Goal: Information Seeking & Learning: Find specific fact

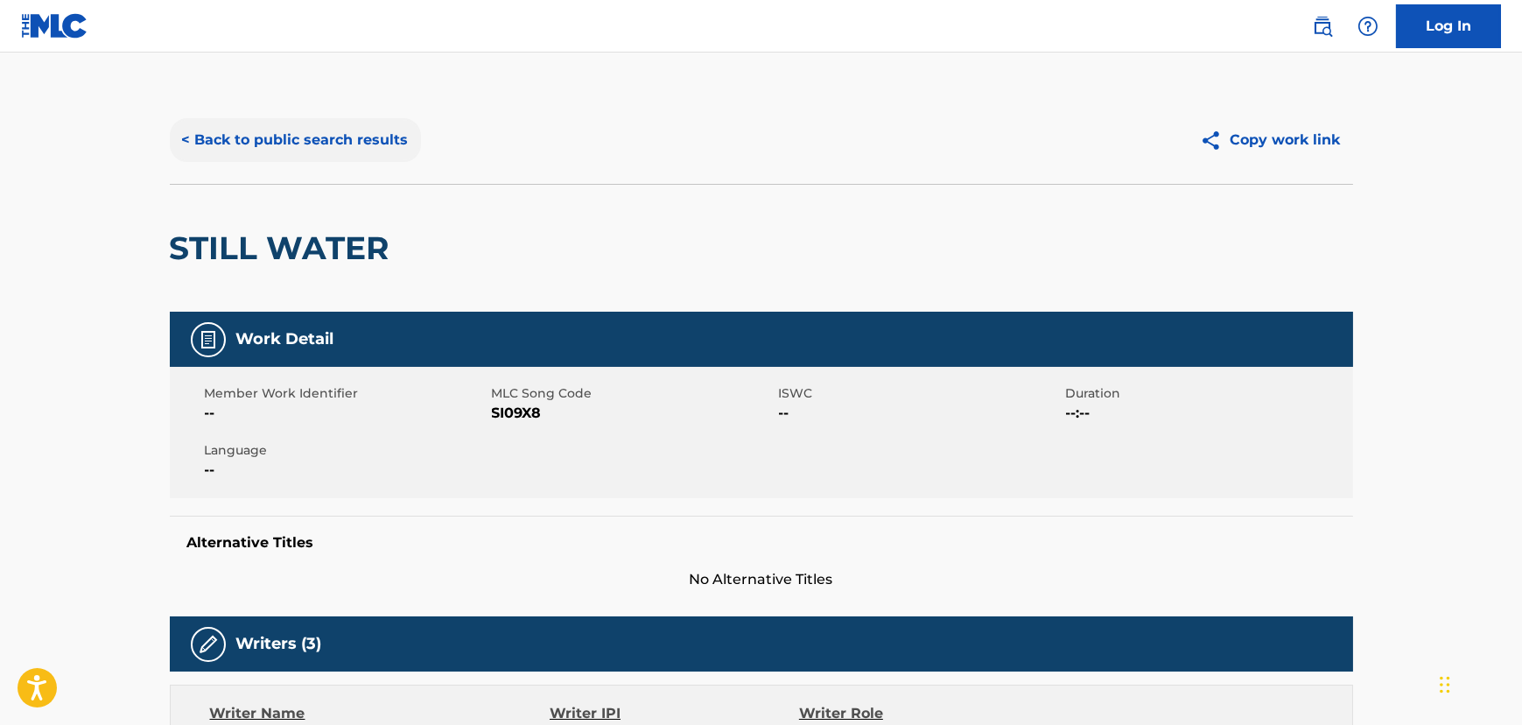
click at [328, 133] on button "< Back to public search results" at bounding box center [295, 140] width 251 height 44
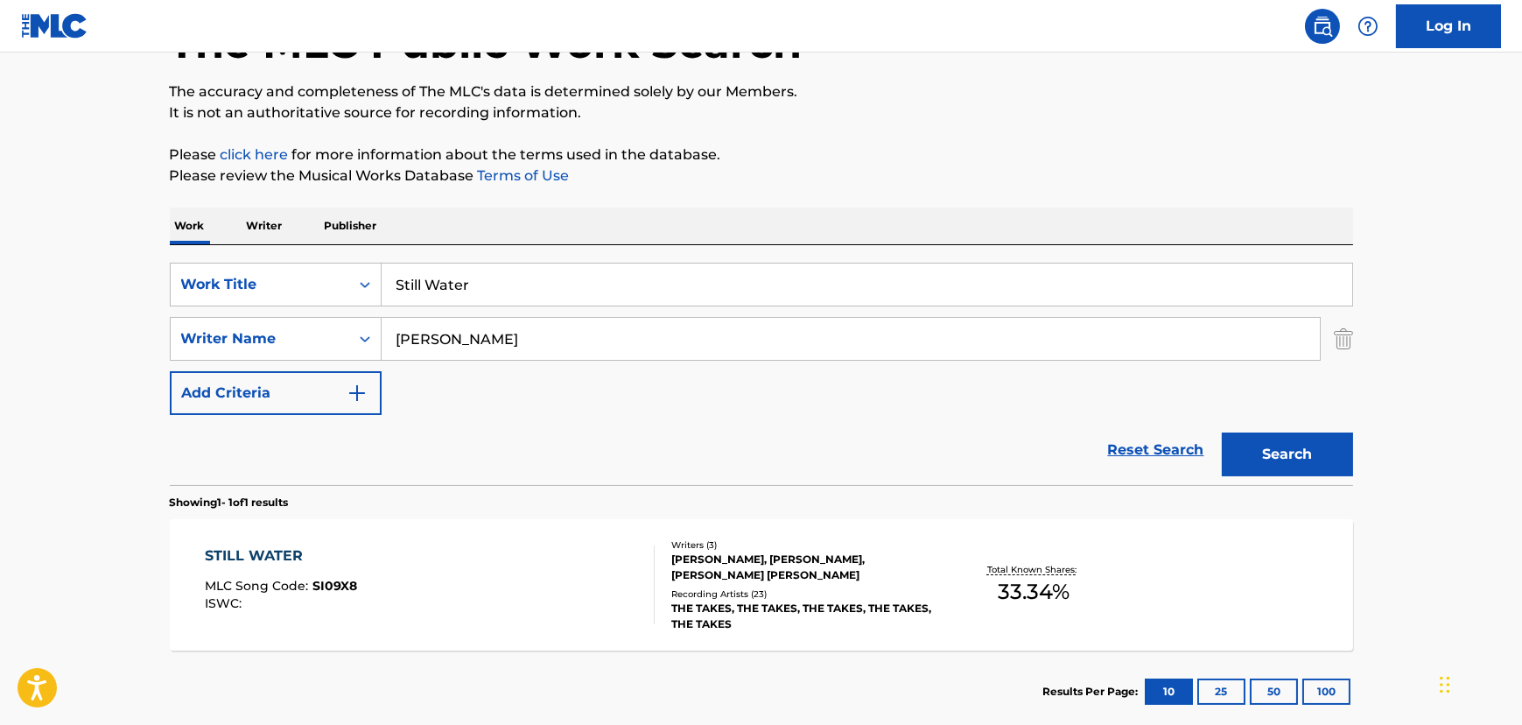
drag, startPoint x: 521, startPoint y: 291, endPoint x: 69, endPoint y: 277, distance: 451.8
click at [71, 276] on main "The MLC Public Work Search The accuracy and completeness of The MLC's data is d…" at bounding box center [761, 334] width 1522 height 816
paste input "Feyonce"
type input "Feyonce"
drag, startPoint x: 337, startPoint y: 319, endPoint x: 265, endPoint y: 341, distance: 75.0
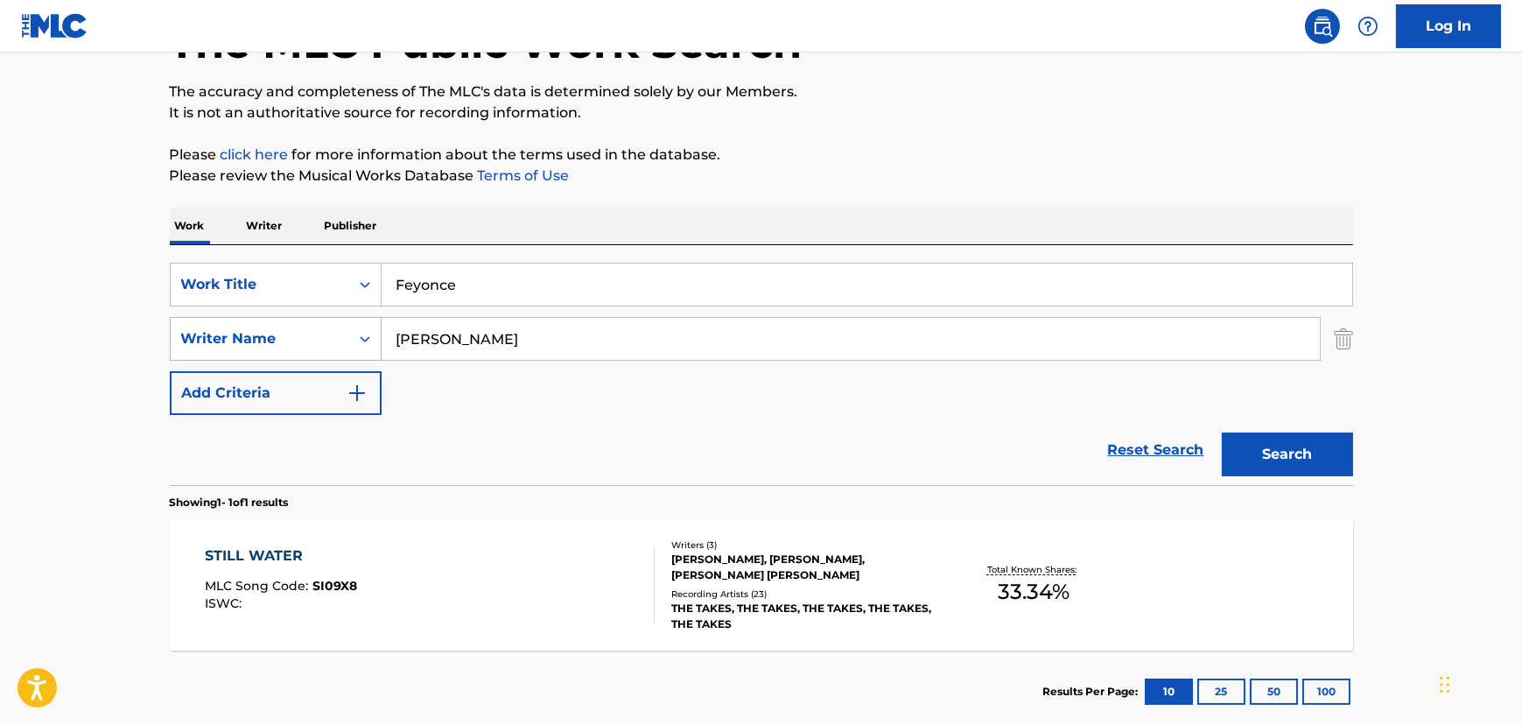
click at [166, 341] on div "The MLC Public Work Search The accuracy and completeness of The MLC's data is d…" at bounding box center [761, 350] width 1225 height 763
paste input "[PERSON_NAME] Rise"
type input "[PERSON_NAME] Rise"
click at [1317, 480] on div "Search" at bounding box center [1283, 450] width 140 height 70
click at [1315, 455] on button "Search" at bounding box center [1287, 454] width 131 height 44
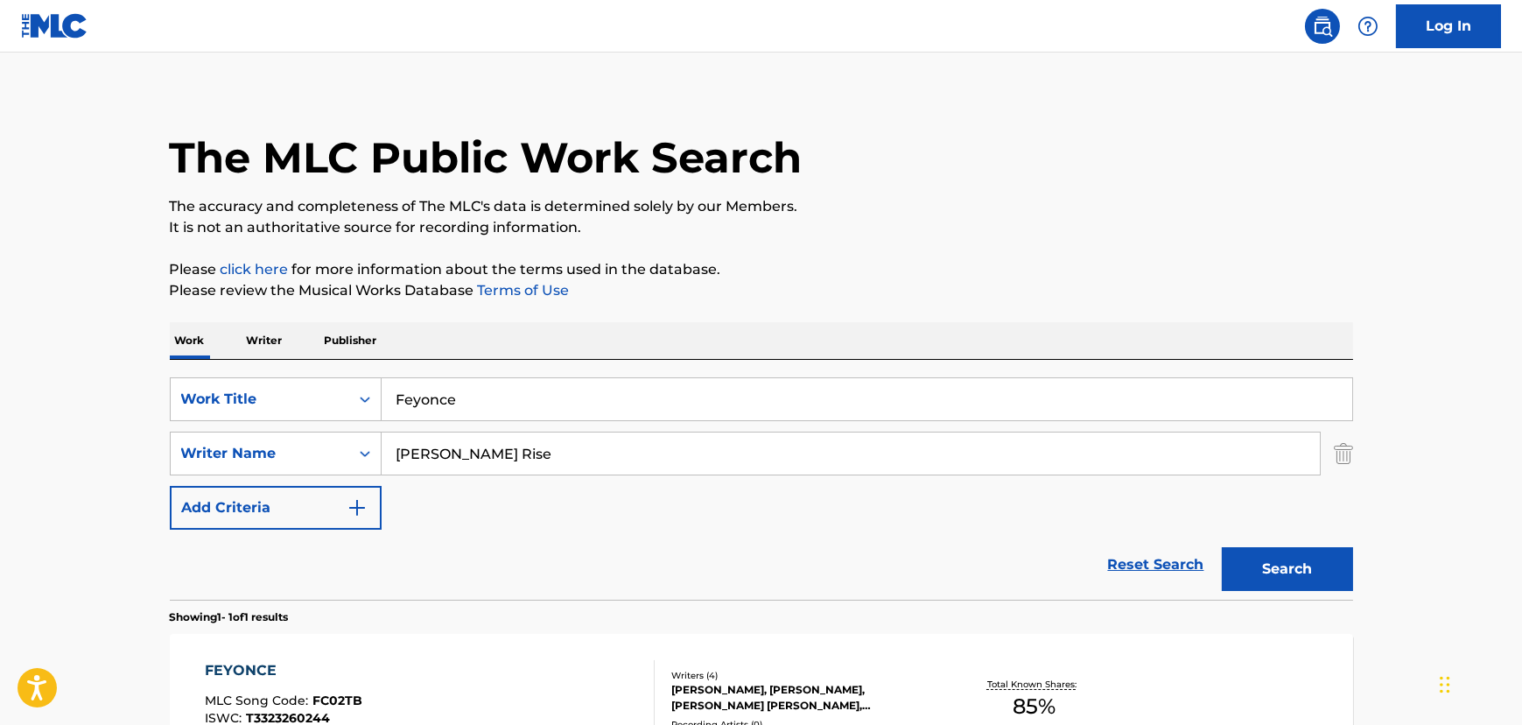
scroll to position [132, 0]
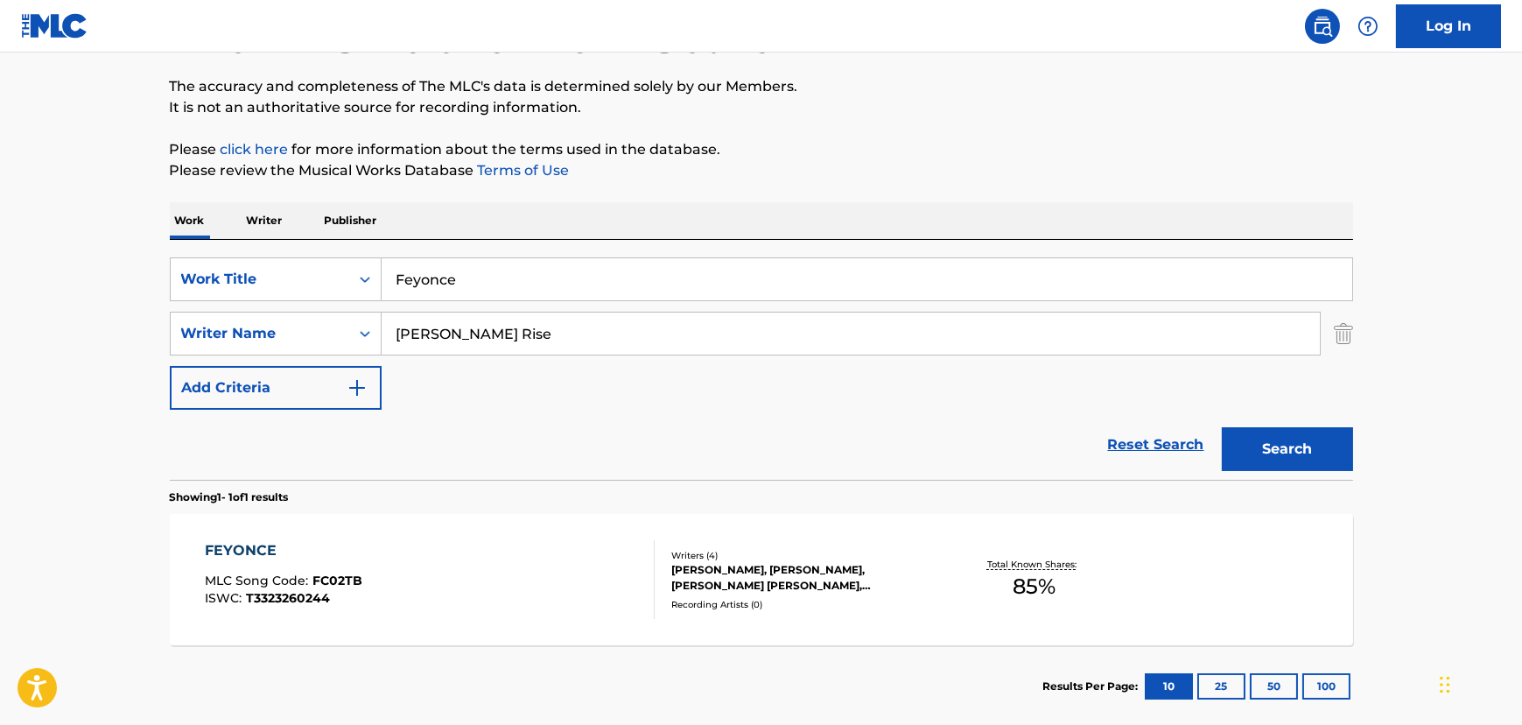
click at [488, 578] on div "FEYONCE MLC Song Code : FC02TB ISWC : T3323260244" at bounding box center [430, 579] width 450 height 79
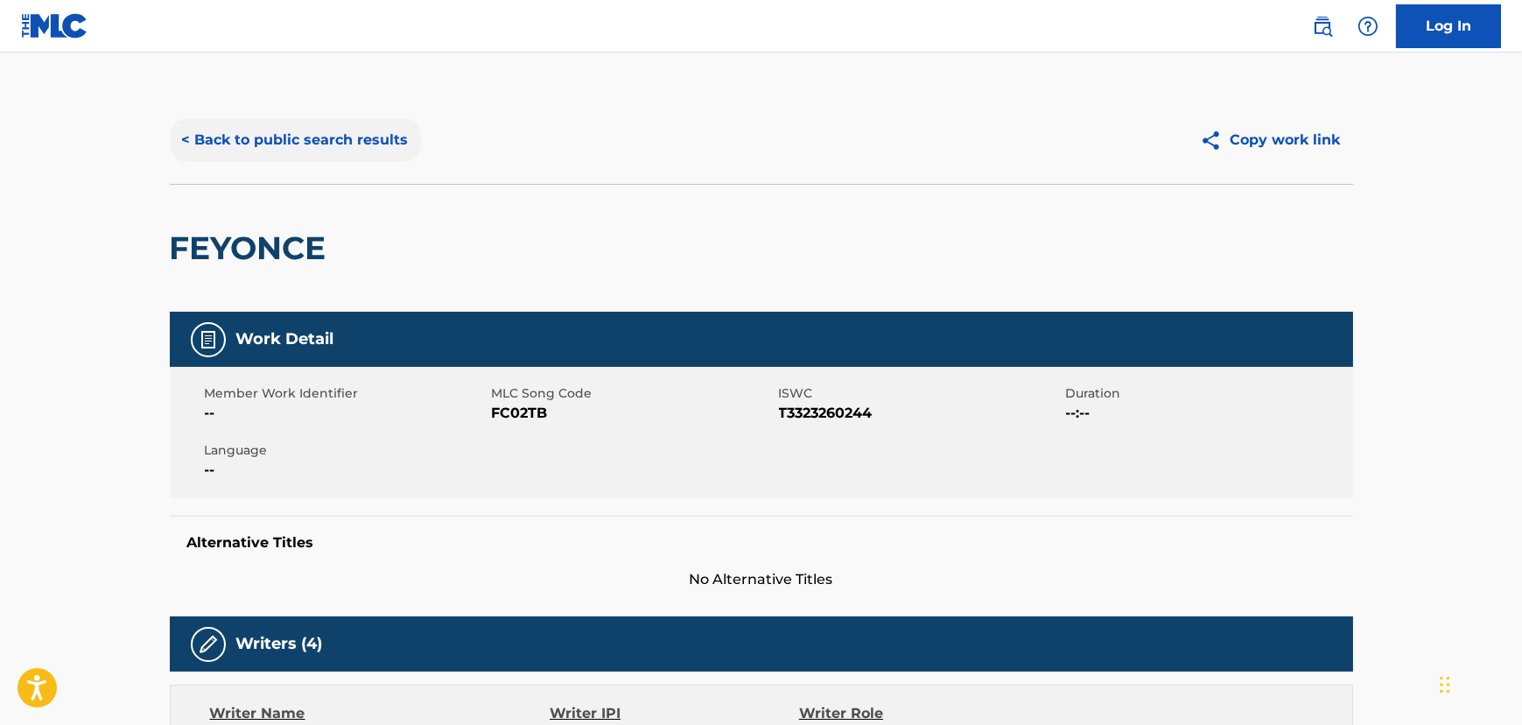
click at [359, 128] on button "< Back to public search results" at bounding box center [295, 140] width 251 height 44
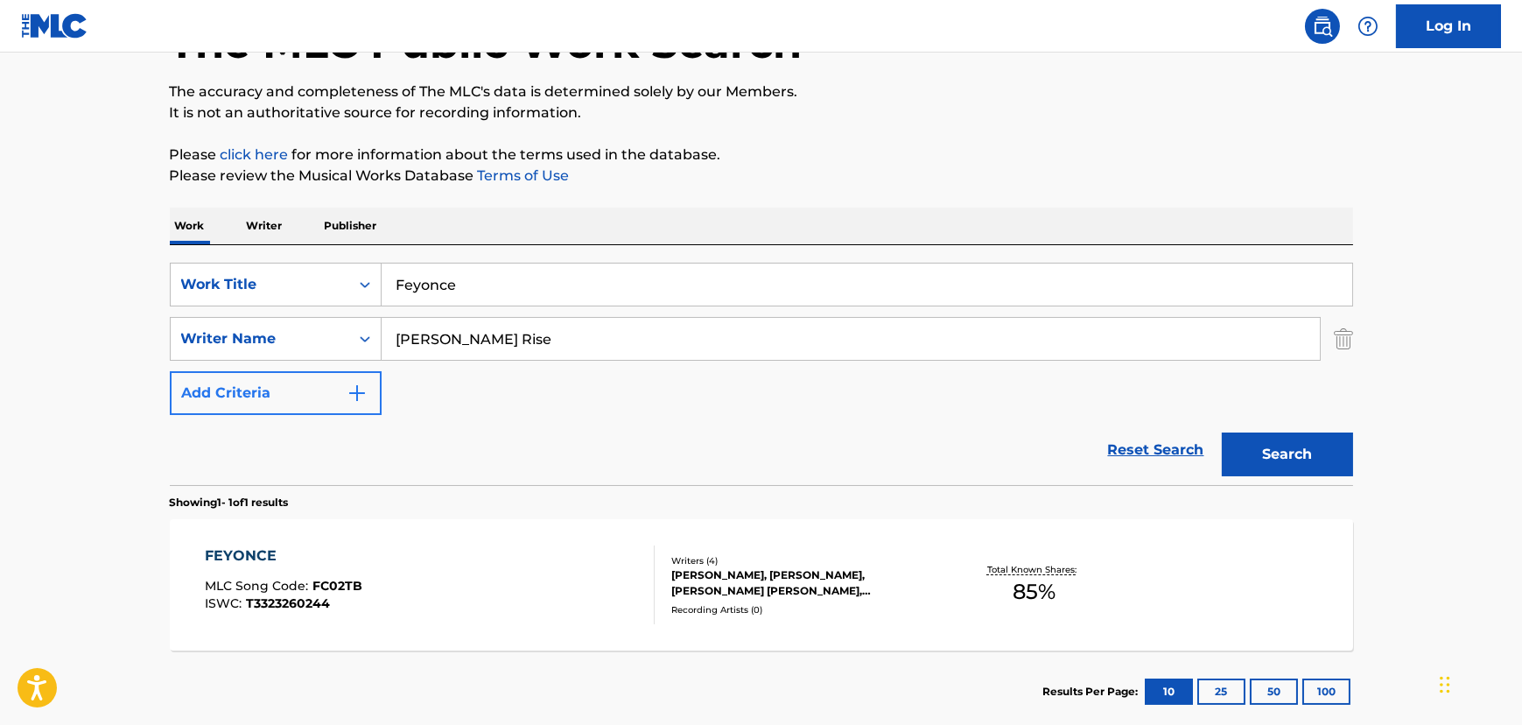
drag, startPoint x: 480, startPoint y: 328, endPoint x: 183, endPoint y: 375, distance: 300.3
click at [190, 374] on div "SearchWithCriteria18c0804f-cf31-4975-b59e-f86078ef5416 Work Title Feyonce Searc…" at bounding box center [761, 339] width 1183 height 152
paste input "[PERSON_NAME]"
type input "[PERSON_NAME]"
drag, startPoint x: 578, startPoint y: 285, endPoint x: 200, endPoint y: 289, distance: 378.1
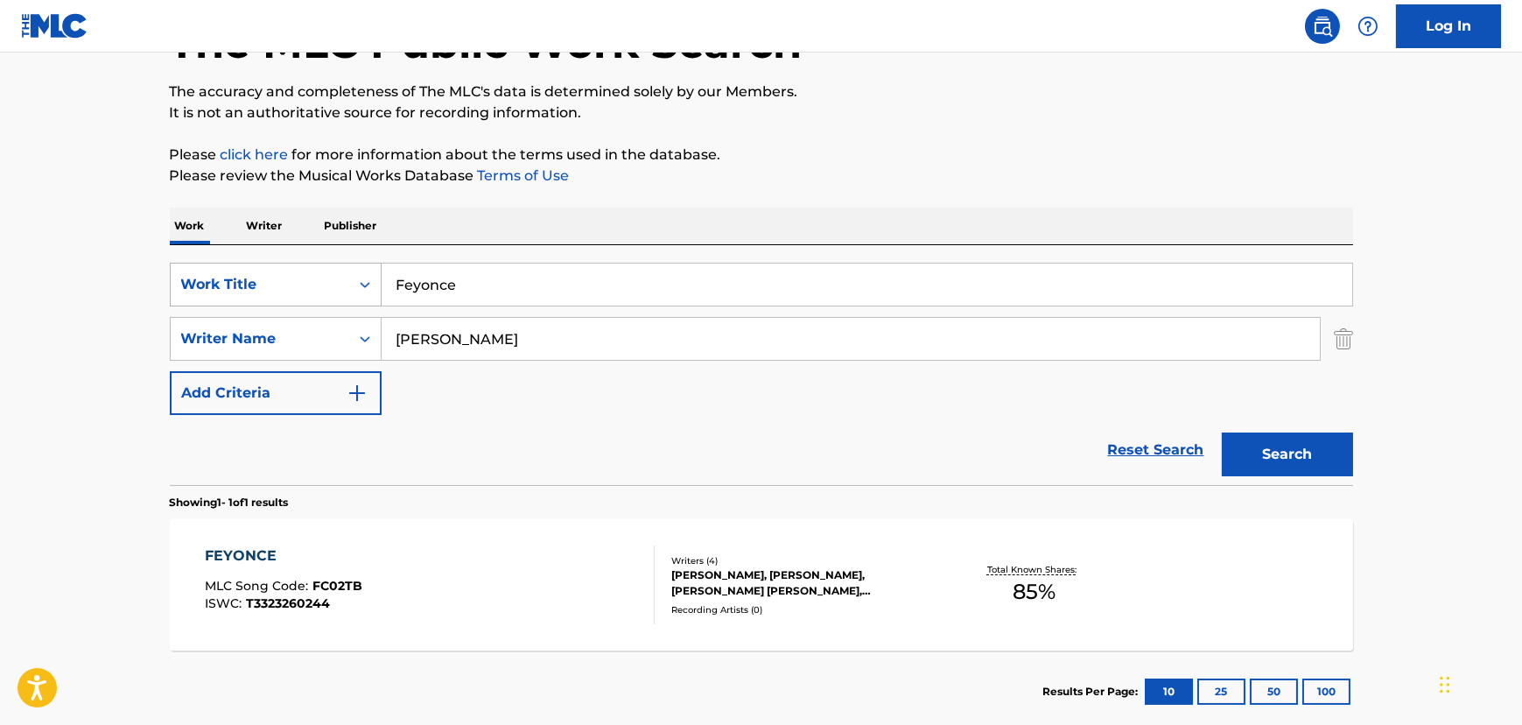
click at [263, 288] on div "SearchWithCriteria18c0804f-cf31-4975-b59e-f86078ef5416 Work Title Feyonce" at bounding box center [761, 285] width 1183 height 44
click at [1222, 432] on button "Search" at bounding box center [1287, 454] width 131 height 44
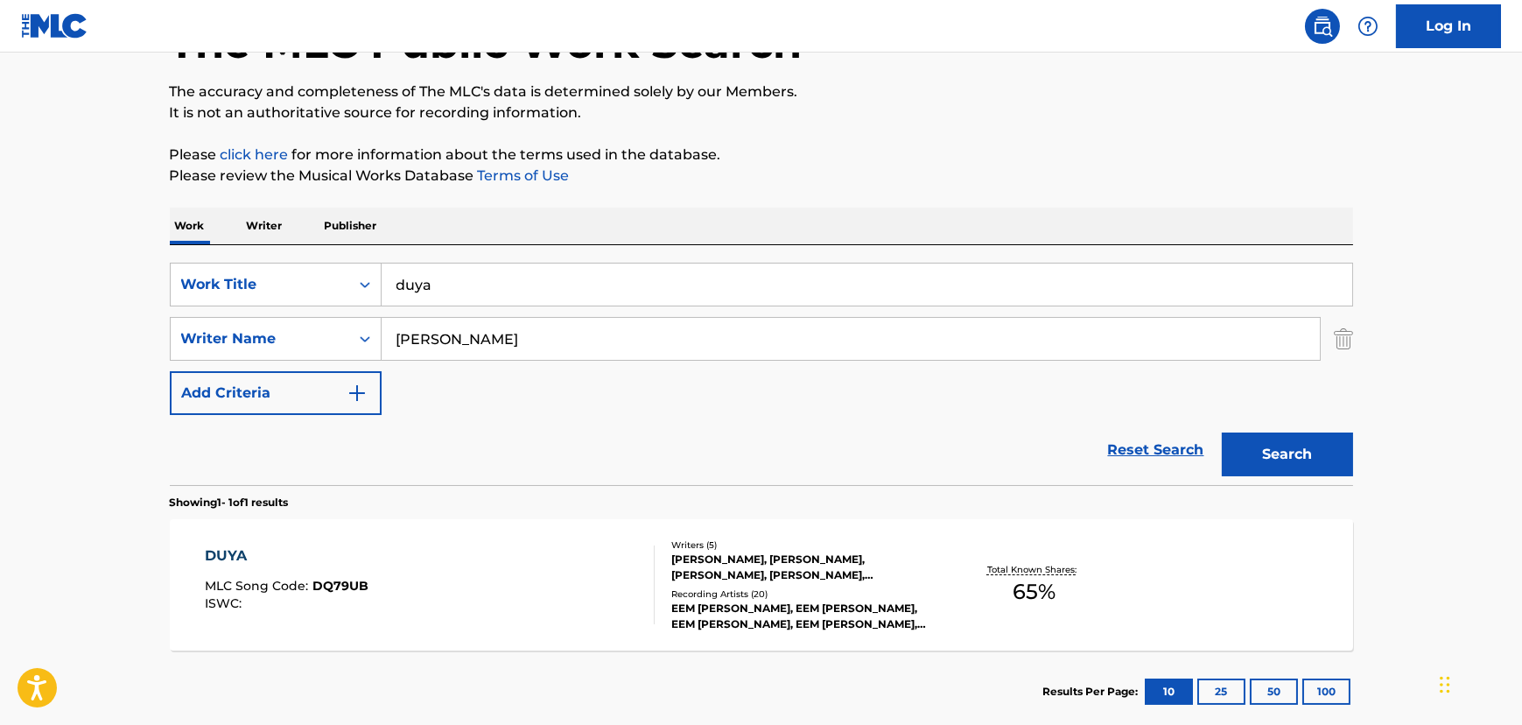
type input "duya"
click at [1222, 432] on button "Search" at bounding box center [1287, 454] width 131 height 44
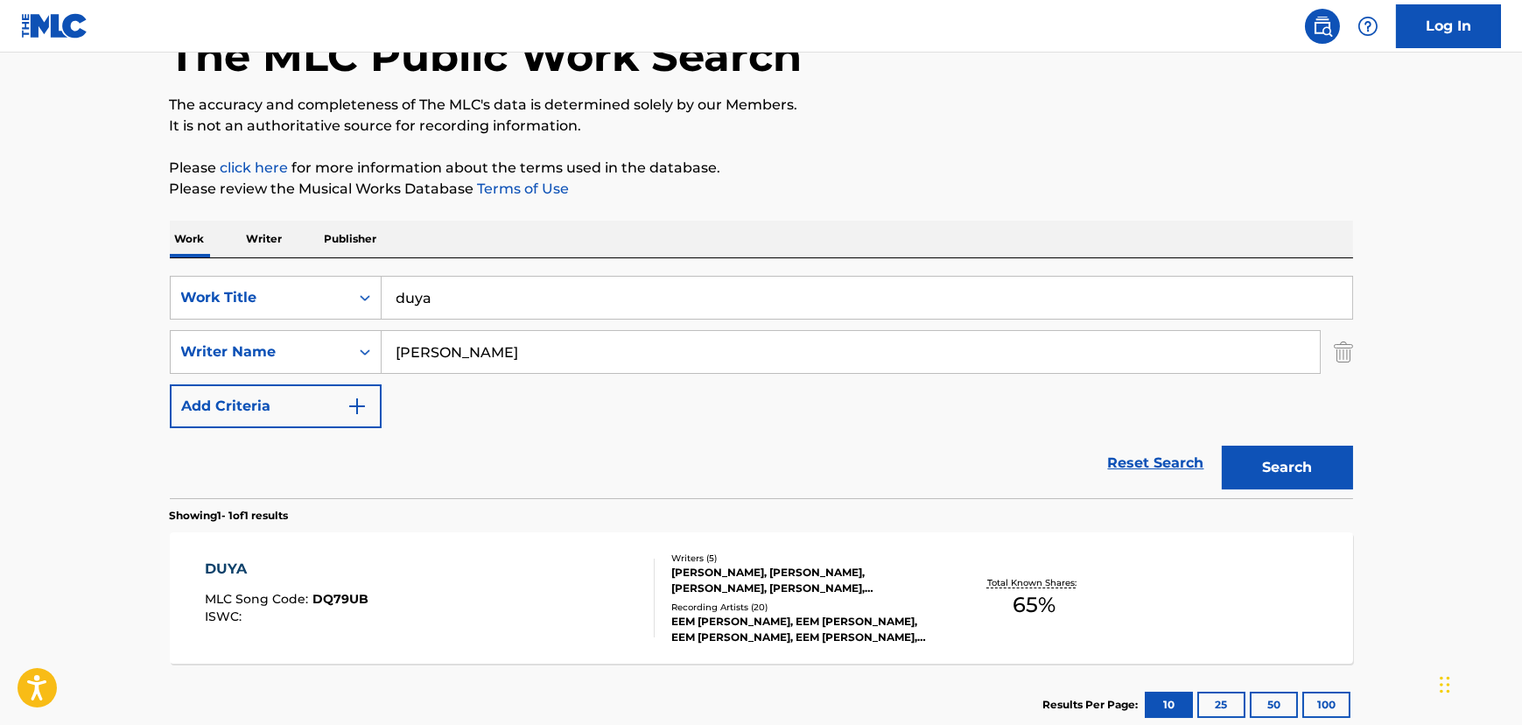
scroll to position [227, 0]
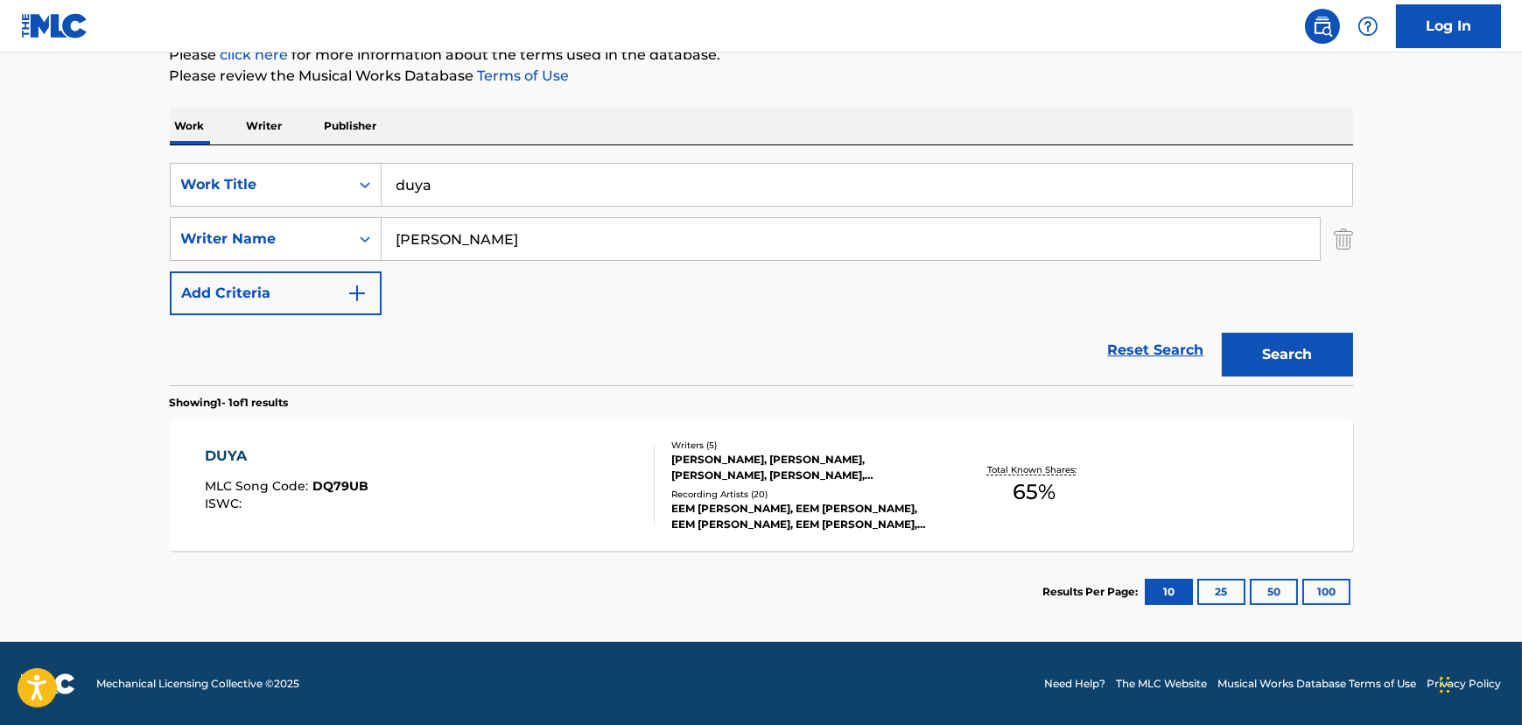
click at [581, 473] on div "DUYA MLC Song Code : DQ79UB ISWC :" at bounding box center [430, 484] width 450 height 79
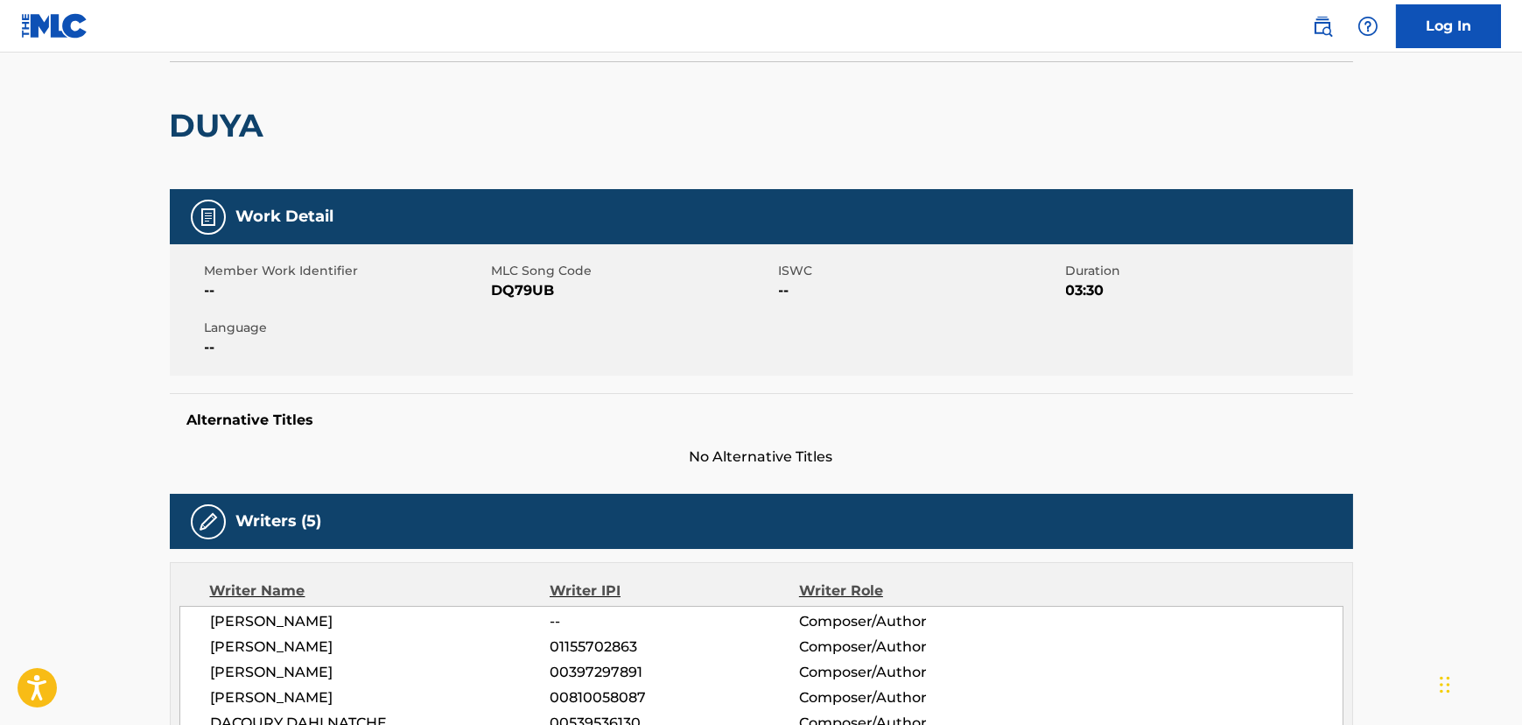
scroll to position [102, 0]
